Goal: Task Accomplishment & Management: Manage account settings

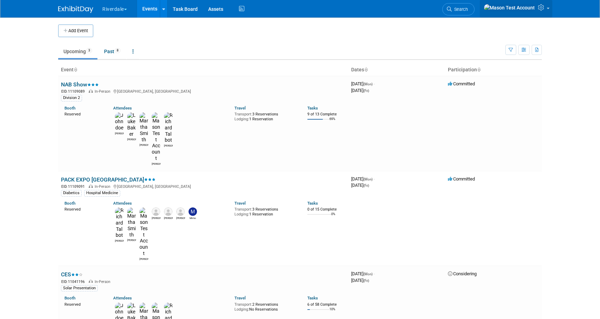
click at [544, 6] on icon at bounding box center [542, 7] width 8 height 6
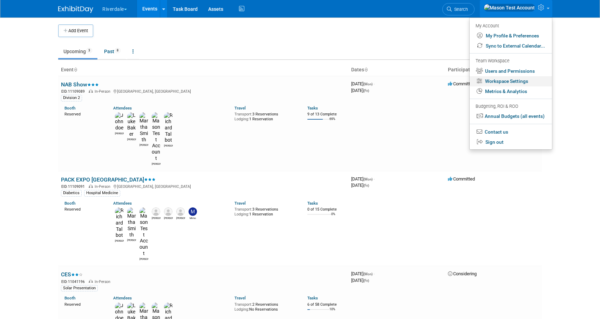
click at [497, 80] on link "Workspace Settings" at bounding box center [510, 81] width 82 height 10
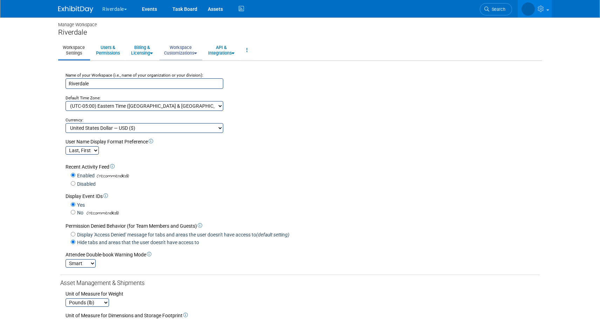
scroll to position [11, 0]
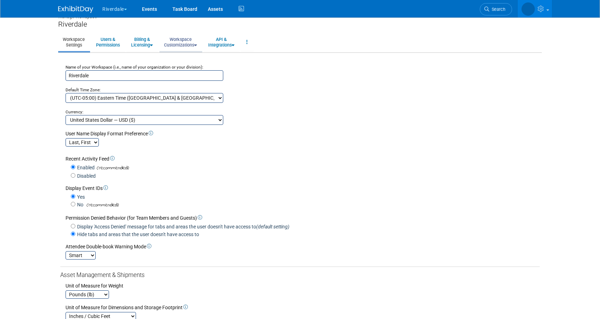
click at [178, 54] on div "Manage Workspace Riverdale Workspace Settings Users & Permissions Billing & Lic…" at bounding box center [300, 211] width 494 height 408
click at [183, 44] on link "Workspace Customizations" at bounding box center [180, 41] width 42 height 17
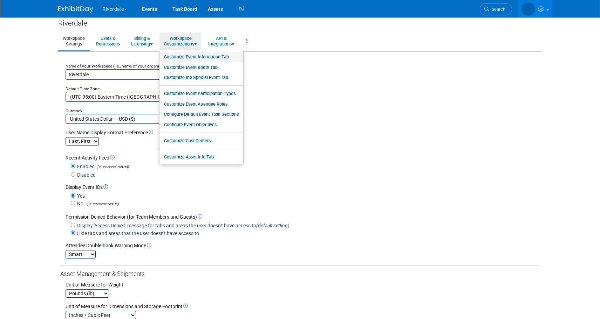
click at [187, 54] on link "Customize Event Information Tab" at bounding box center [201, 57] width 84 height 11
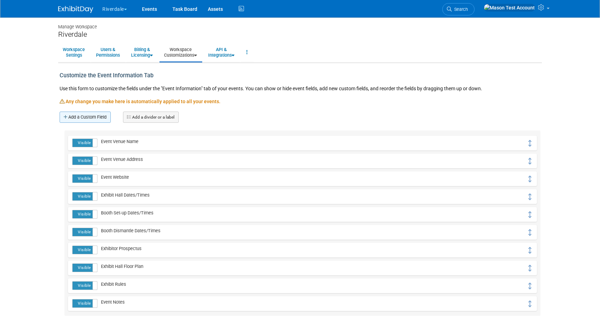
click at [90, 117] on link "Add a Custom Field" at bounding box center [85, 117] width 51 height 11
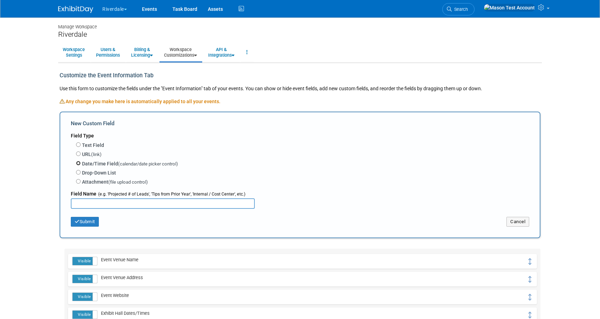
click at [78, 162] on input "Date/Time Field (calendar/date picker control)" at bounding box center [78, 163] width 5 height 5
radio input "true"
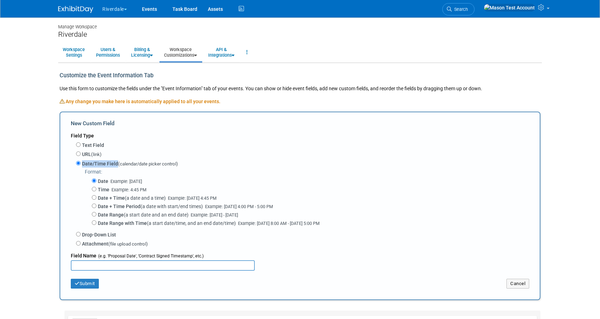
drag, startPoint x: 117, startPoint y: 164, endPoint x: 83, endPoint y: 165, distance: 34.0
click at [83, 165] on label "Date/Time Field (calendar/date picker control)" at bounding box center [130, 163] width 96 height 7
copy label "Date/Time Field"
click at [78, 246] on input "Attachment (file upload control)" at bounding box center [78, 243] width 5 height 5
radio input "true"
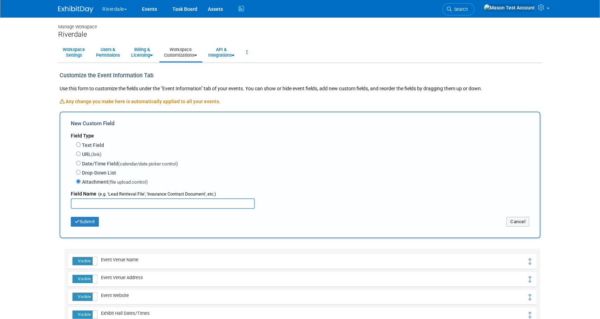
click at [170, 207] on input "text" at bounding box center [163, 204] width 184 height 11
type input "xyz"
click at [94, 223] on button "Submit" at bounding box center [85, 222] width 28 height 10
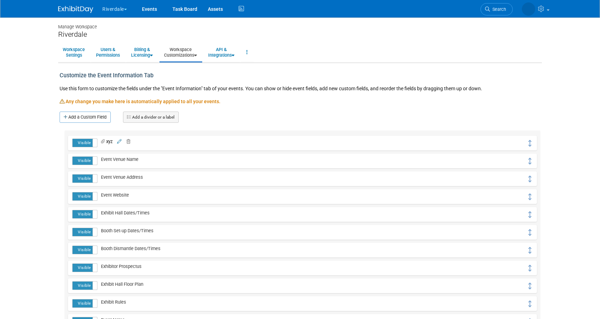
click at [113, 11] on button "Riverdale" at bounding box center [119, 7] width 34 height 15
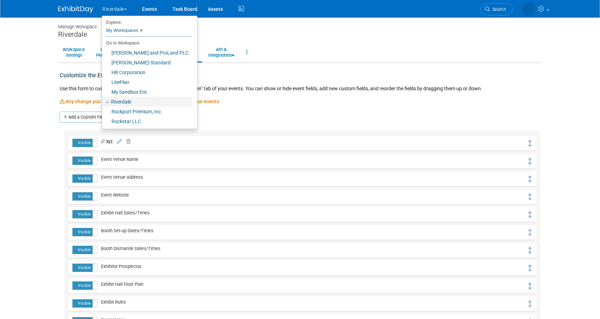
click at [130, 102] on link "Riverdale" at bounding box center [147, 102] width 90 height 10
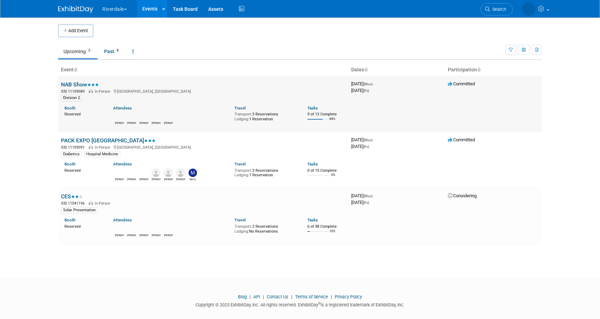
click at [77, 81] on link "NAB Show" at bounding box center [80, 84] width 38 height 7
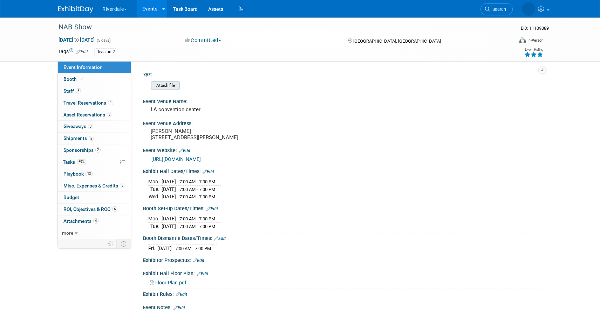
click at [163, 84] on input "file" at bounding box center [131, 86] width 95 height 8
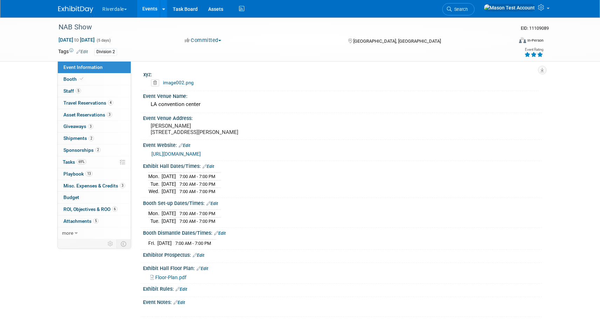
click at [179, 85] on link "image002.png" at bounding box center [178, 83] width 31 height 6
